Goal: Obtain resource: Download file/media

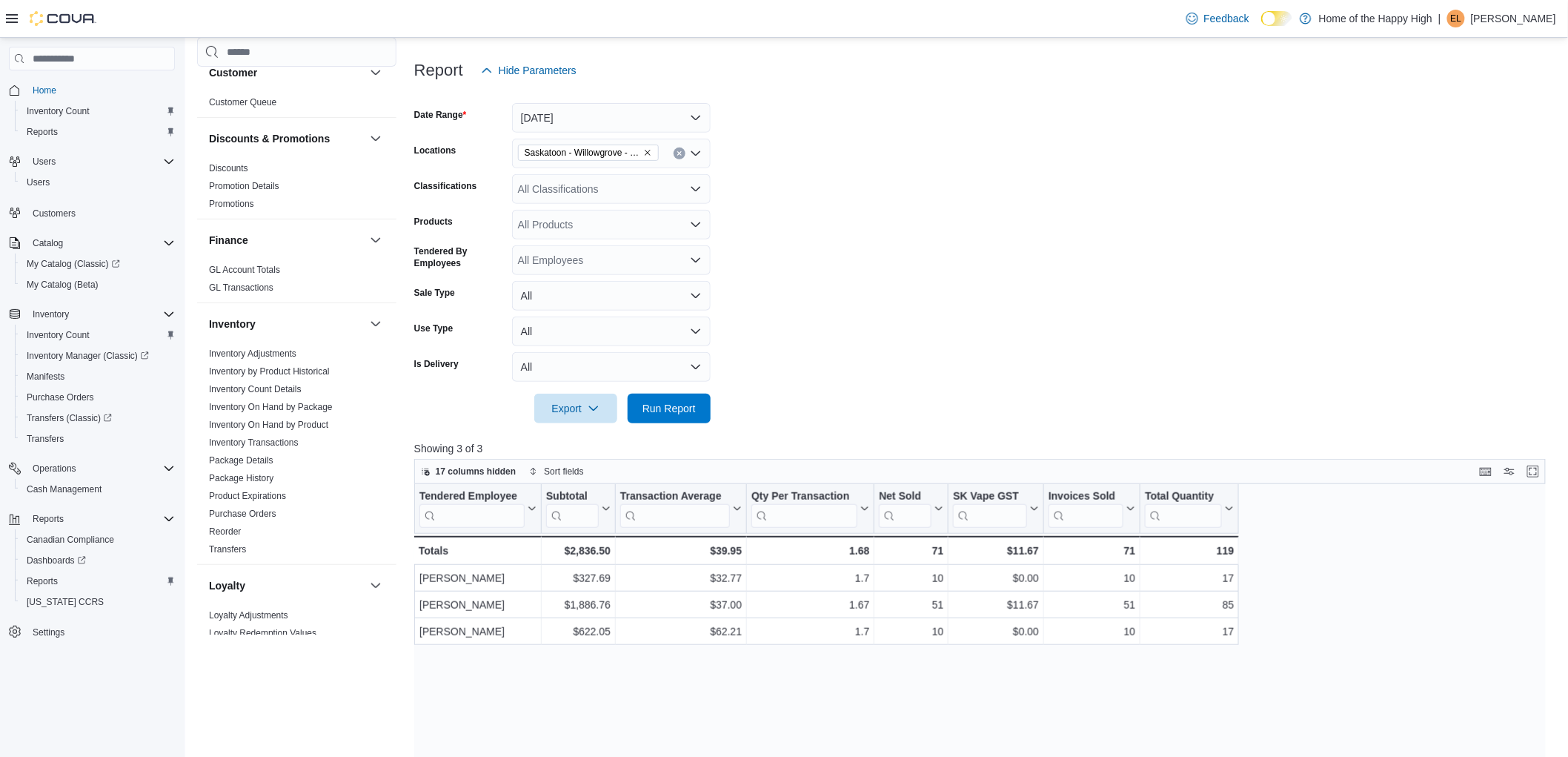
scroll to position [82, 0]
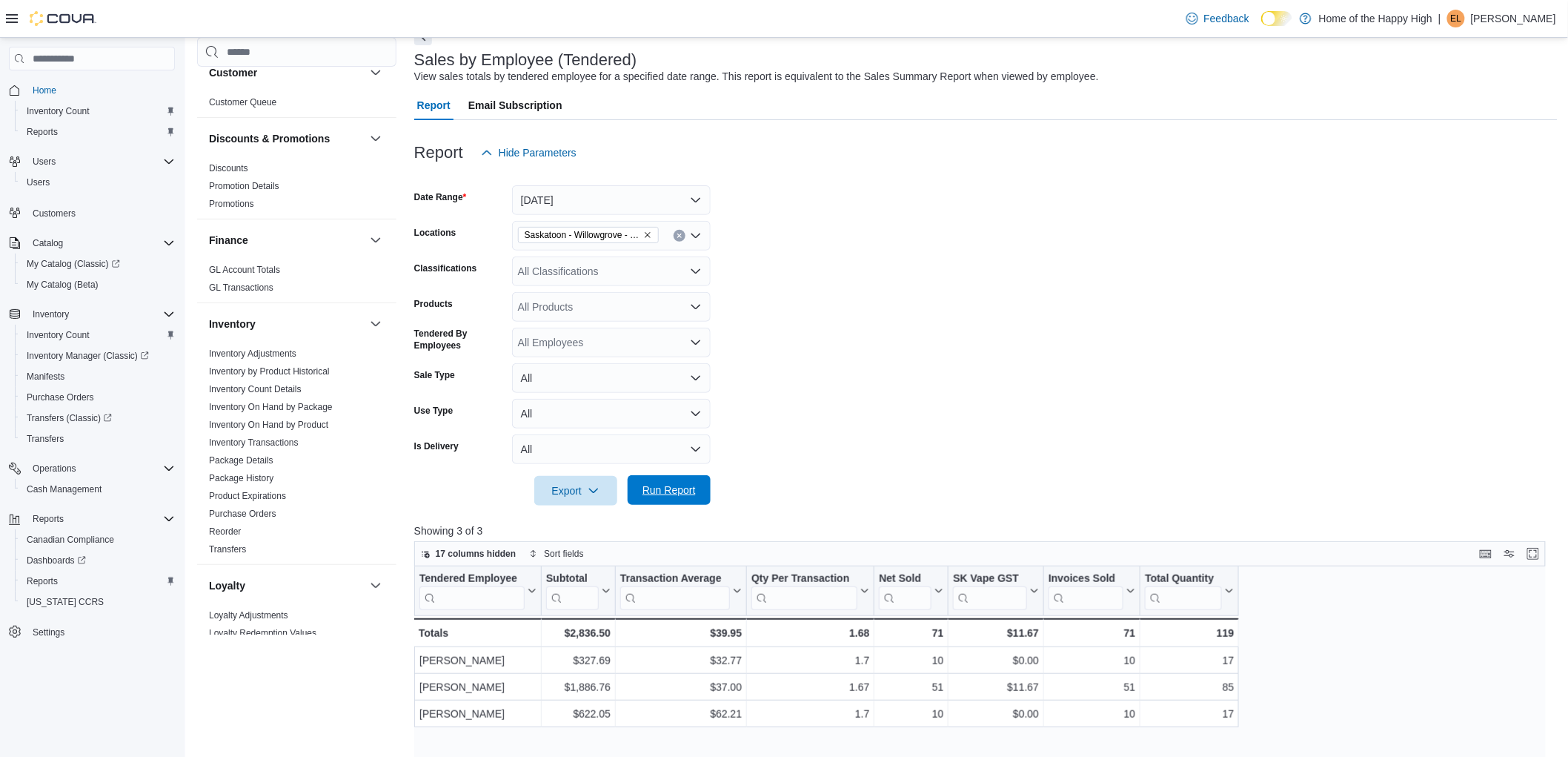
click at [677, 492] on span "Run Report" at bounding box center [669, 490] width 53 height 15
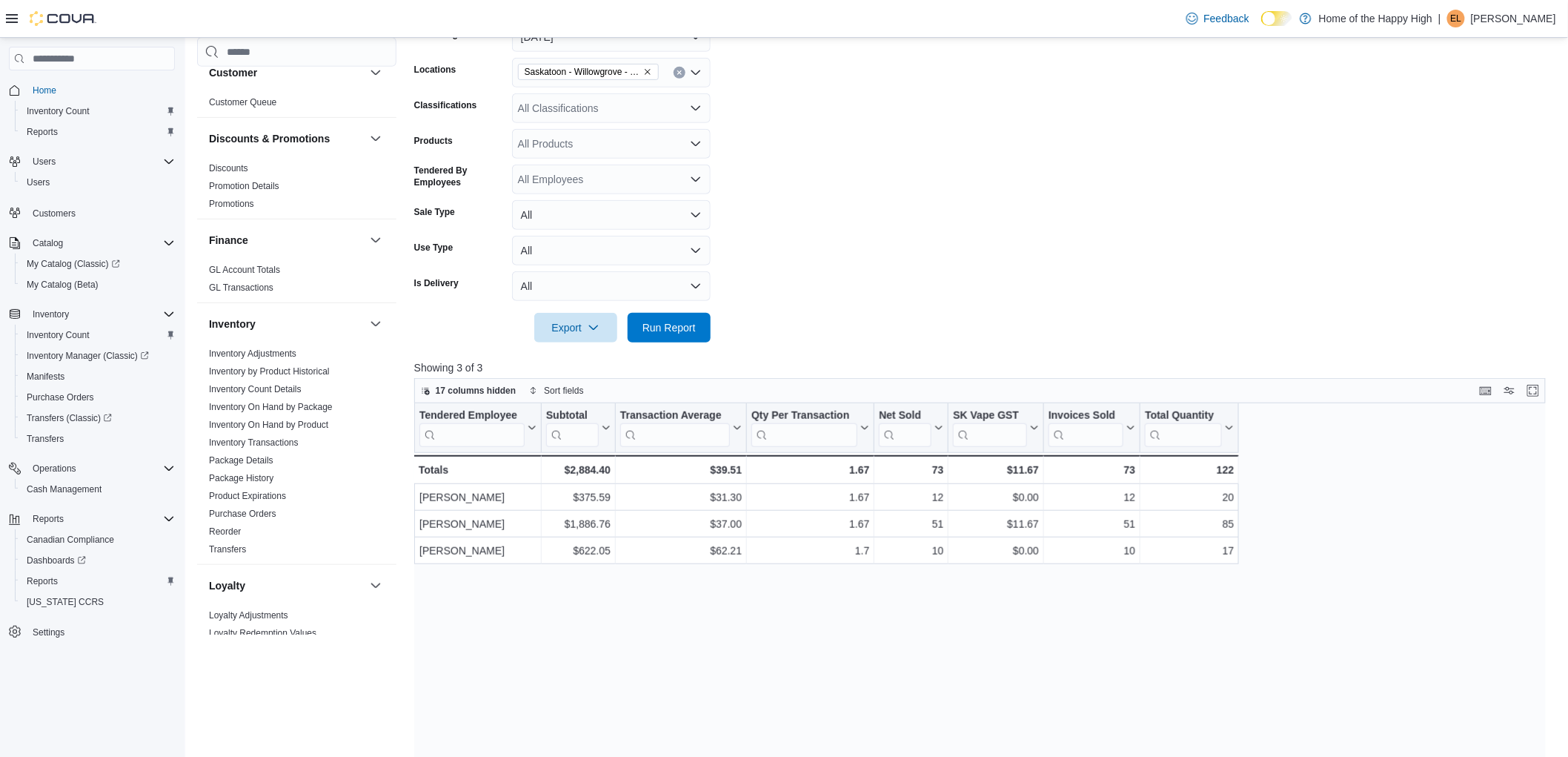
scroll to position [247, 0]
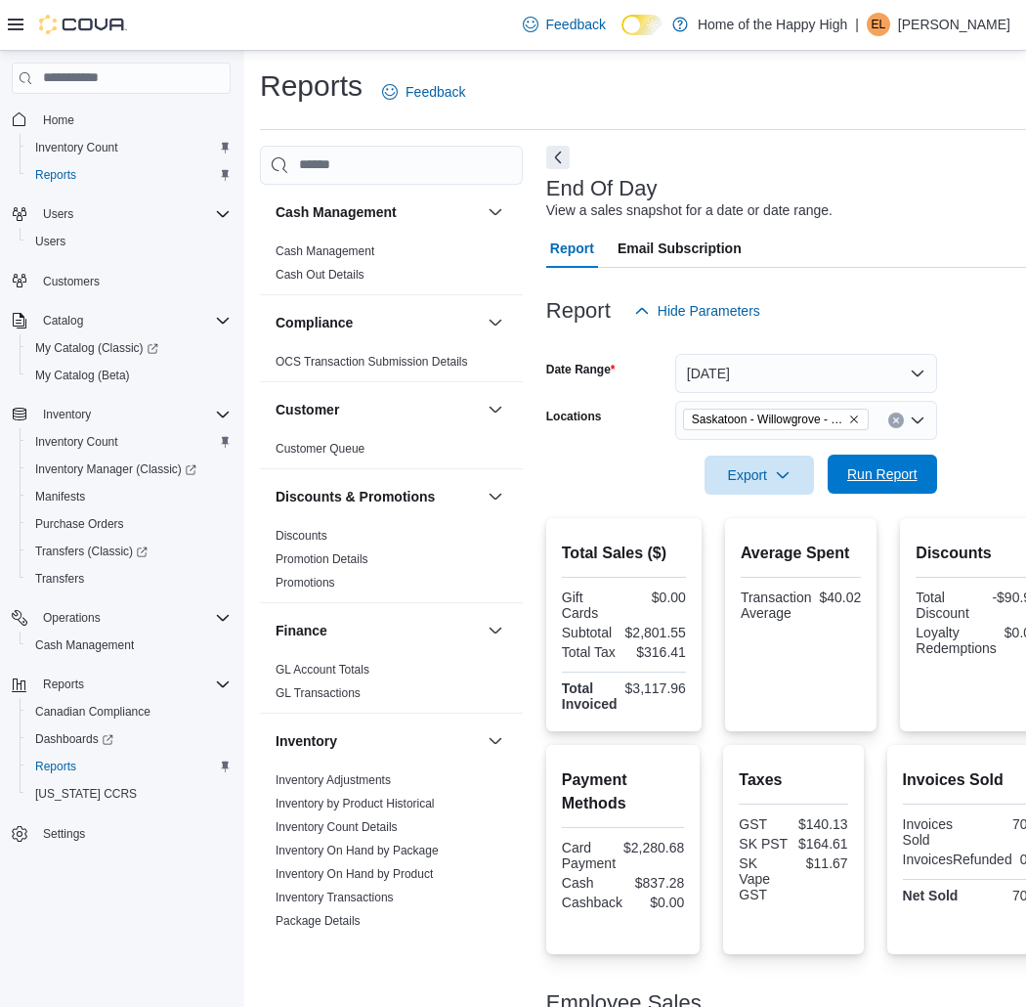
scroll to position [977, 0]
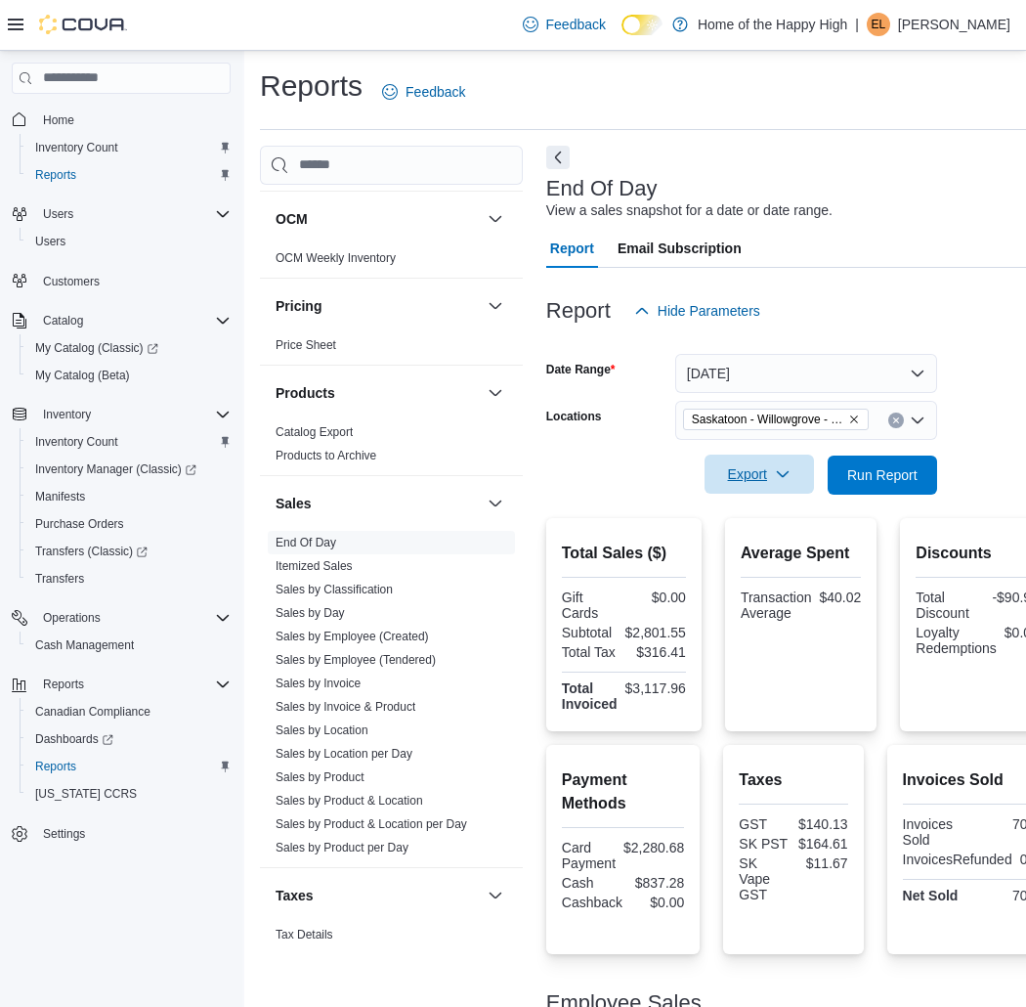
click at [768, 471] on span "Export" at bounding box center [759, 474] width 86 height 39
click at [777, 551] on span "Export to Pdf" at bounding box center [762, 552] width 88 height 16
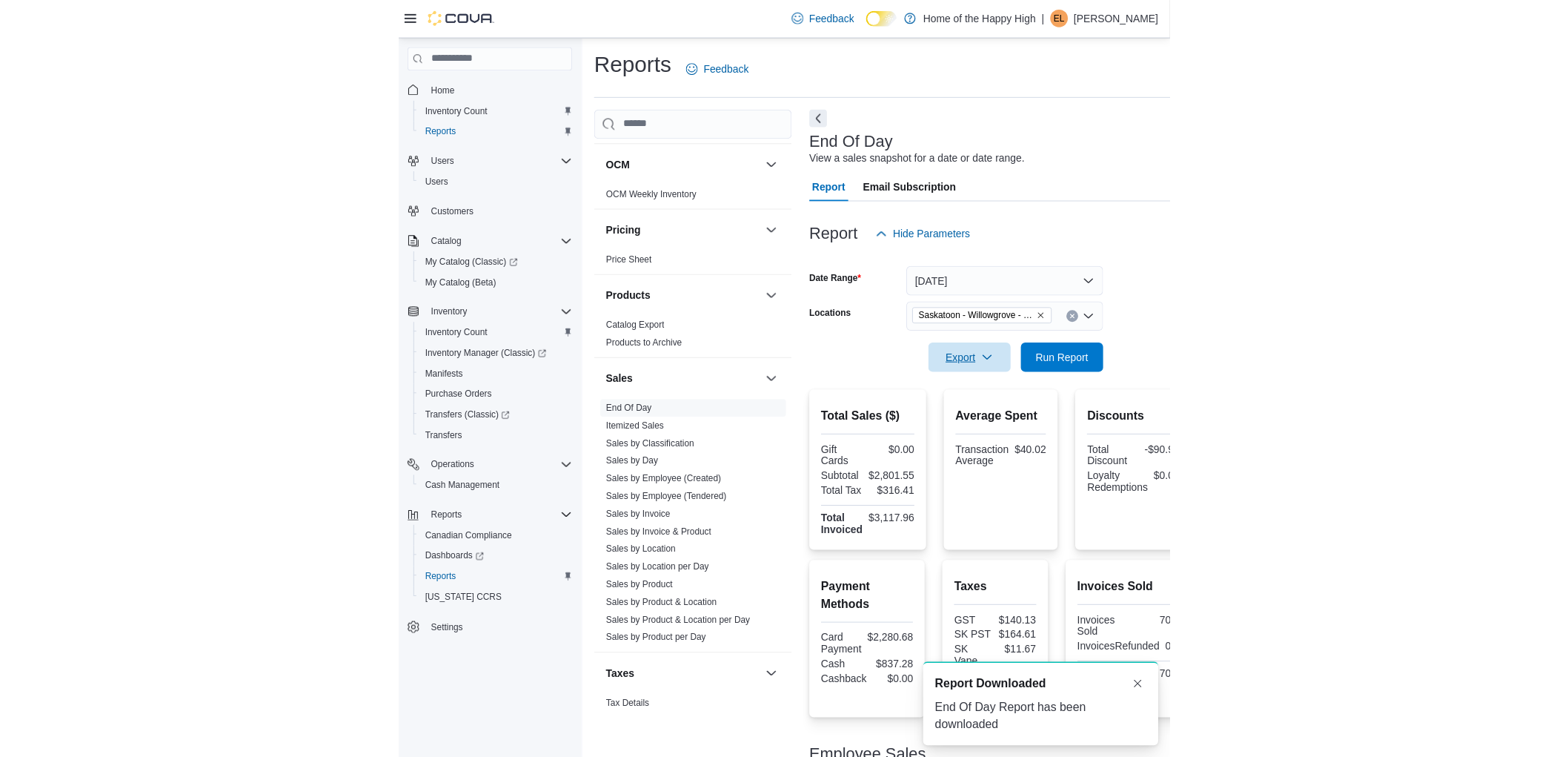
scroll to position [0, 0]
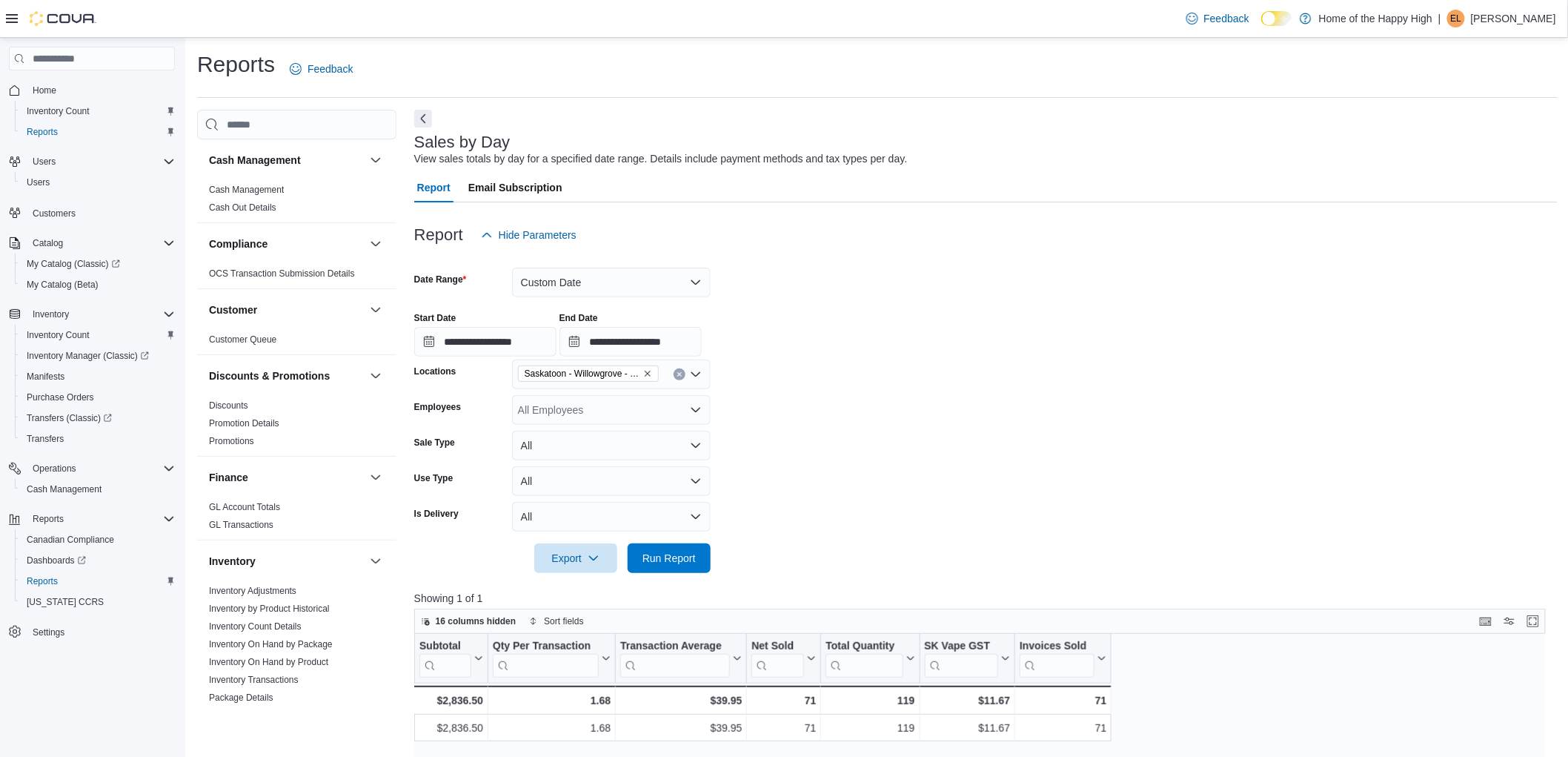
scroll to position [741, 0]
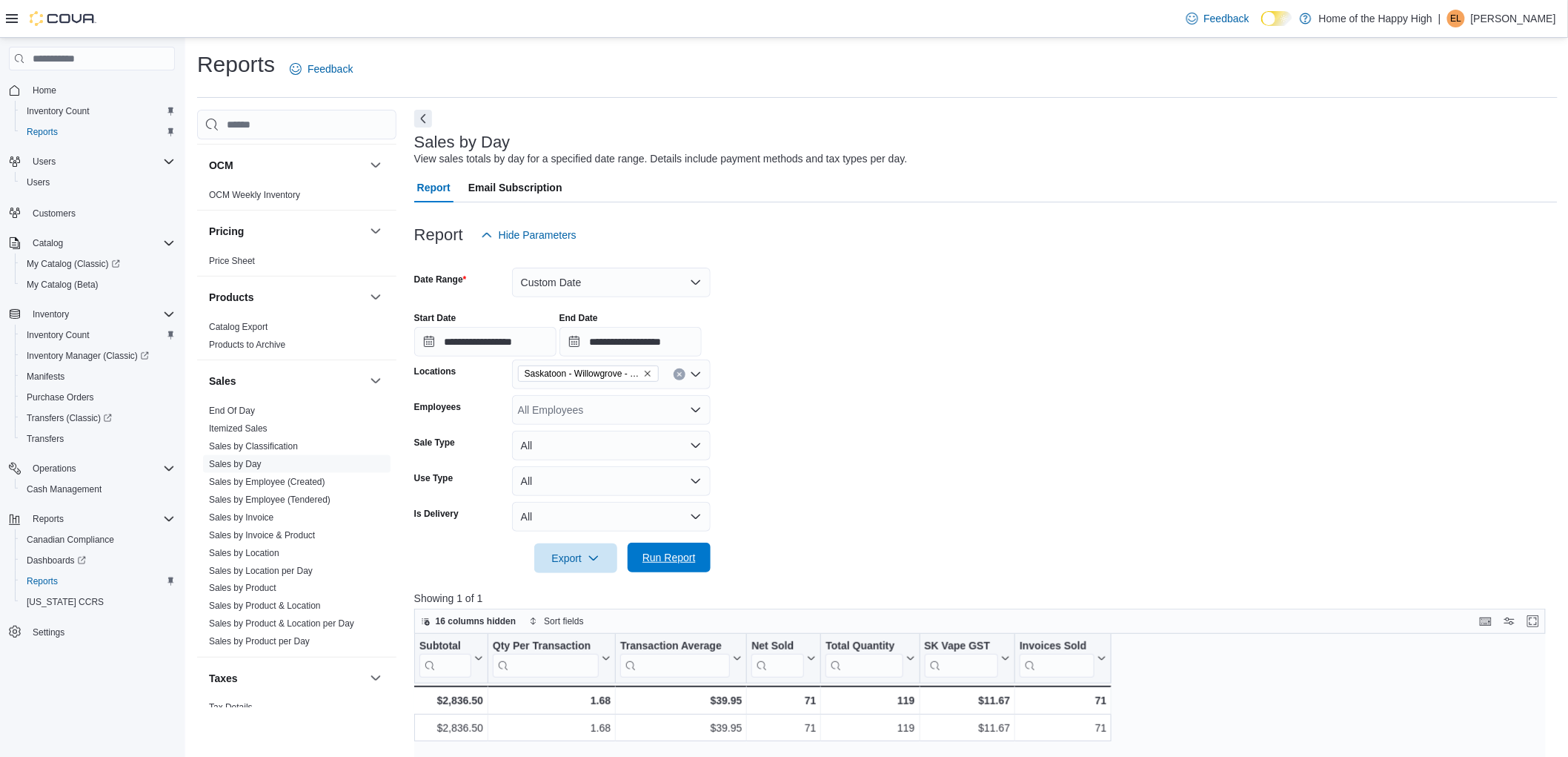
click at [676, 565] on span "Run Report" at bounding box center [670, 557] width 65 height 30
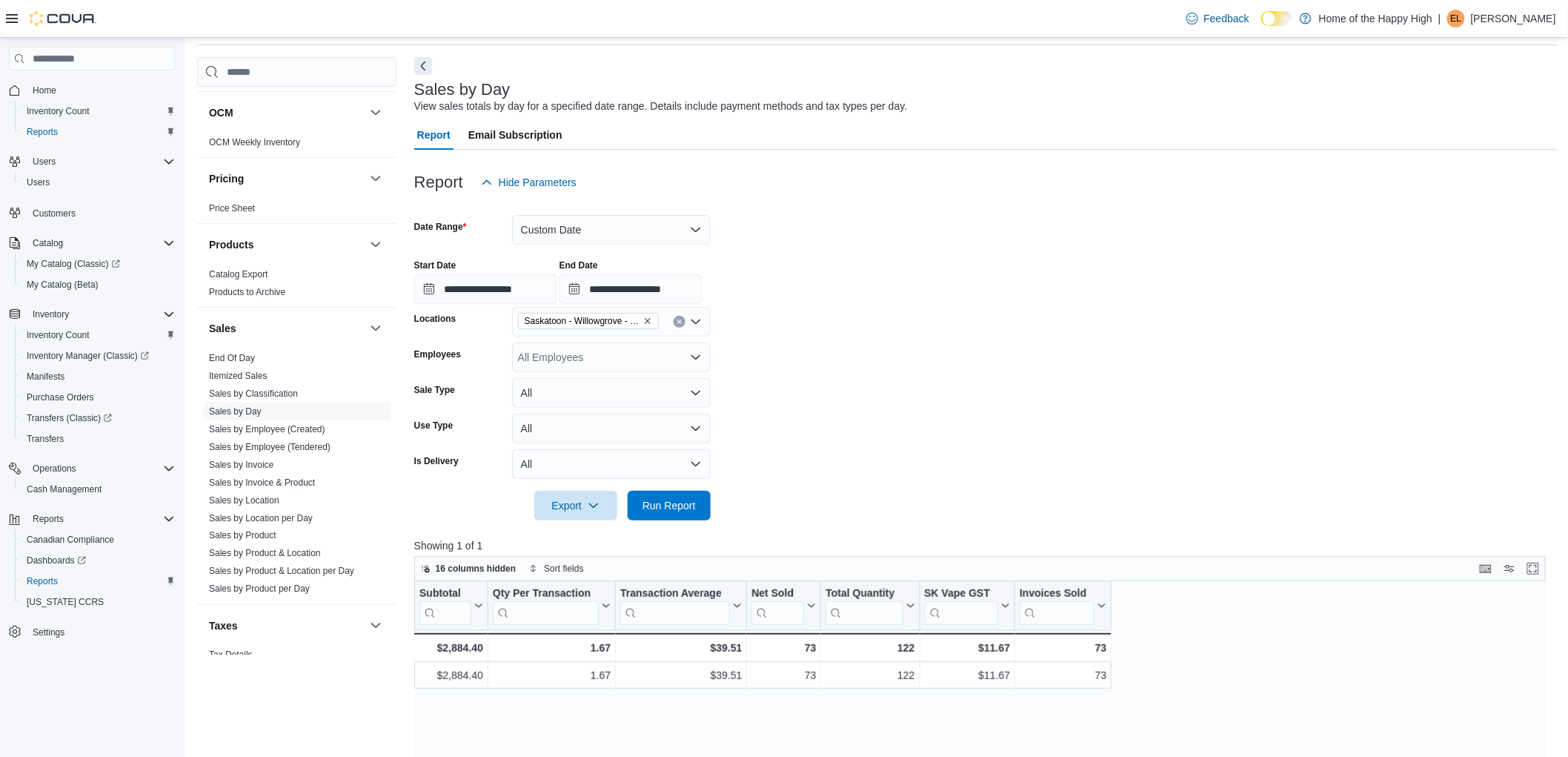
scroll to position [82, 0]
